Goal: Navigation & Orientation: Find specific page/section

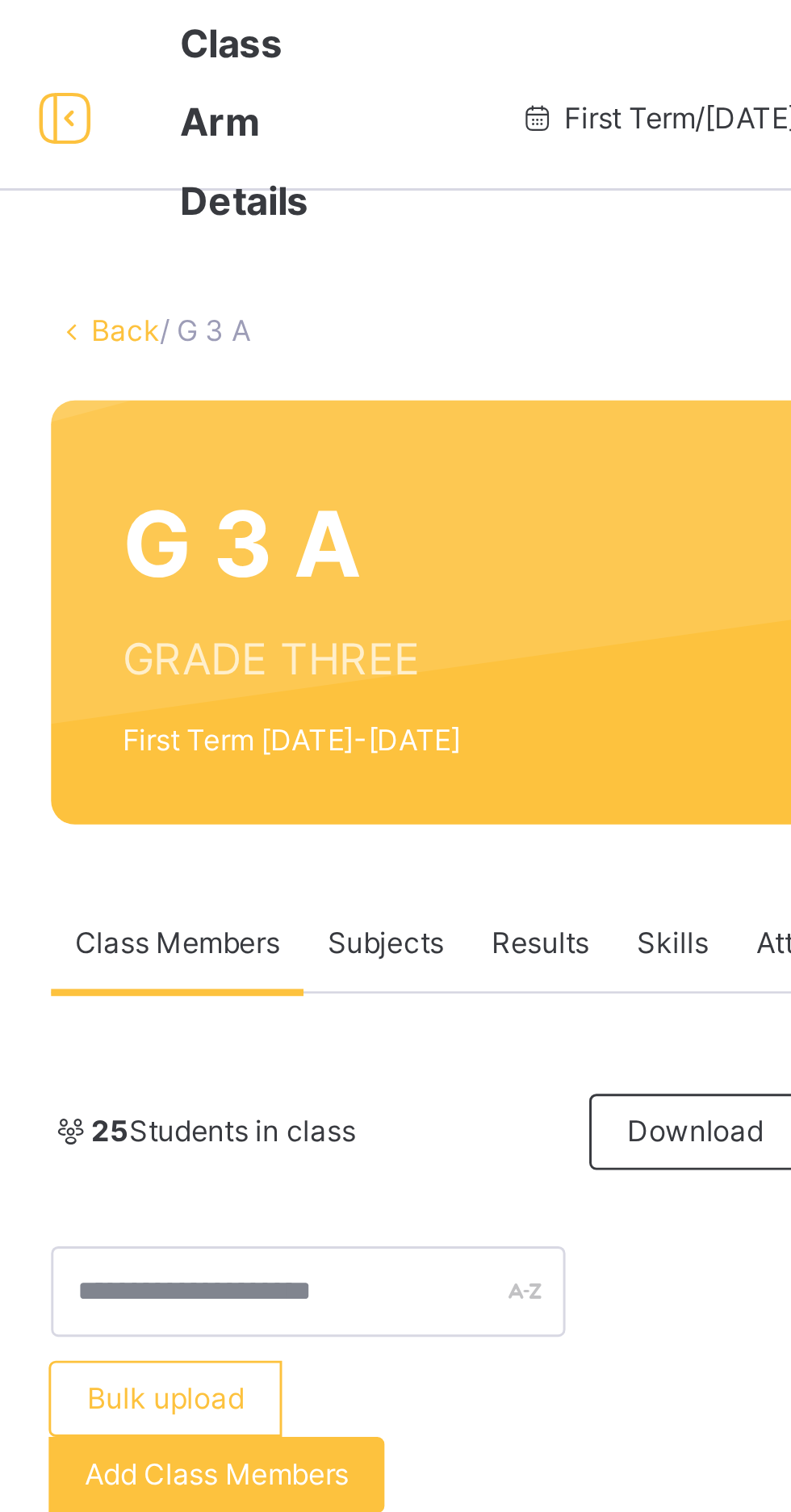
click at [240, 112] on link "Back" at bounding box center [248, 111] width 24 height 12
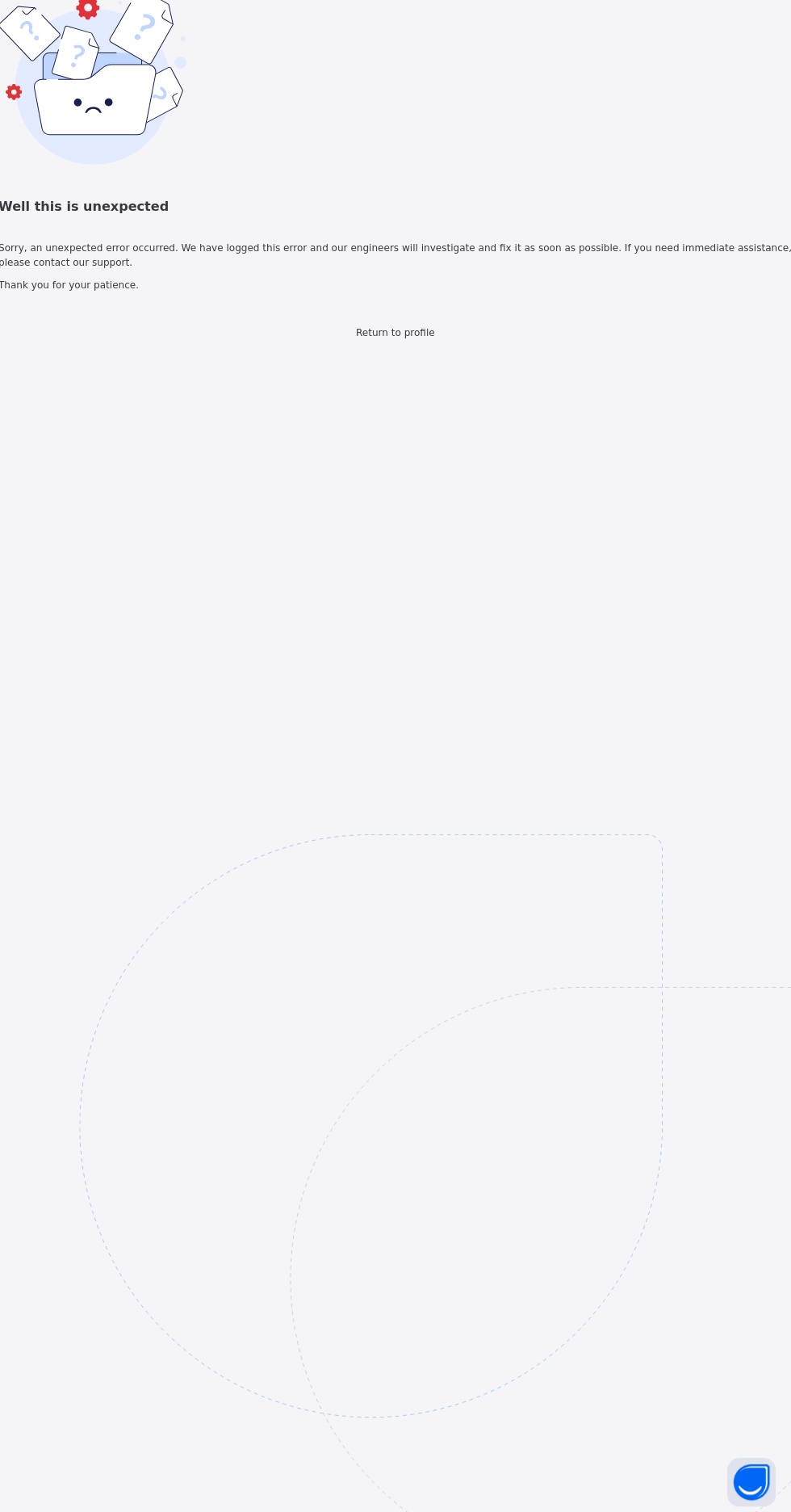
scroll to position [9, 0]
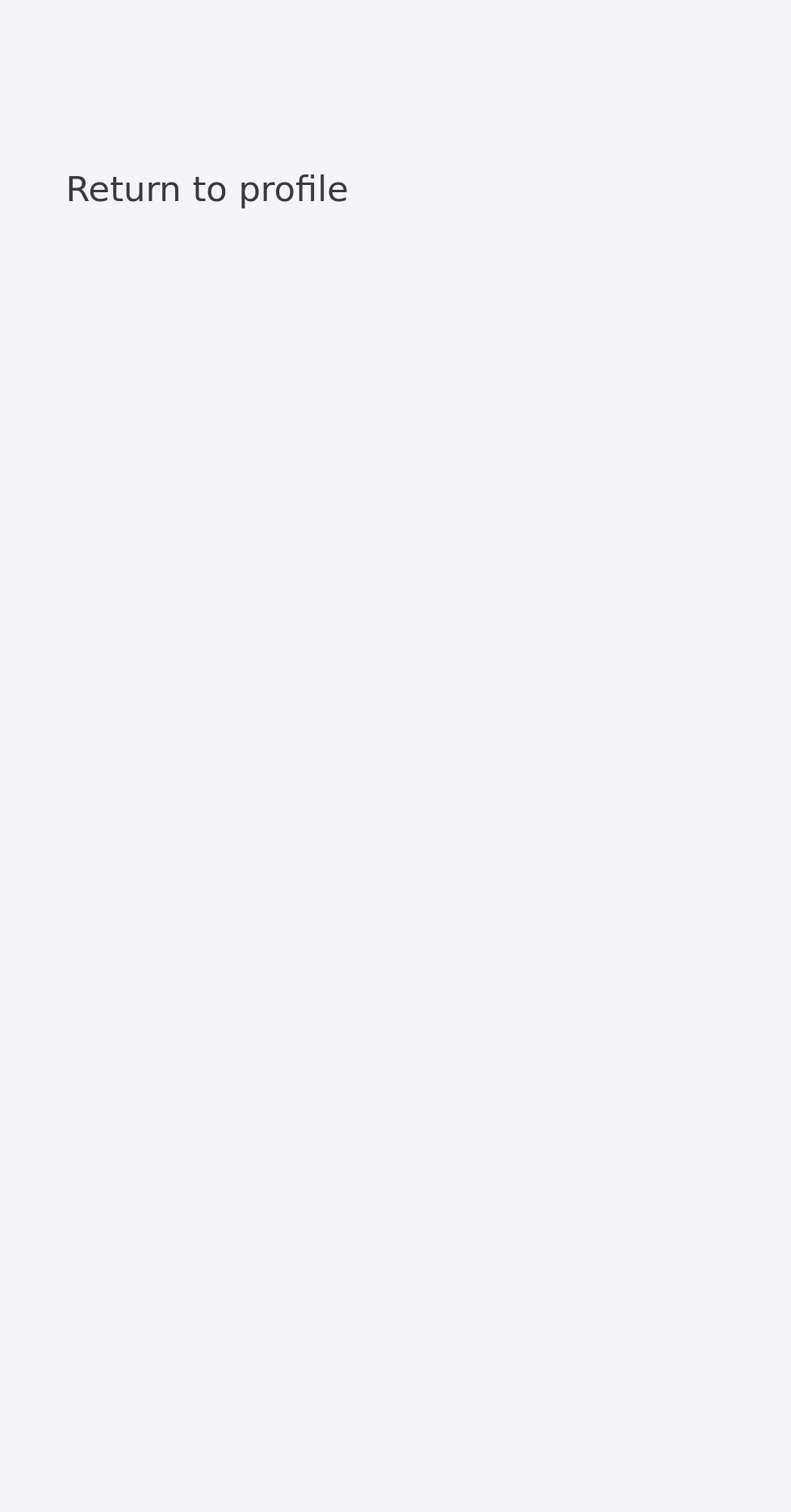
click at [414, 340] on span "Return to profile" at bounding box center [395, 335] width 78 height 11
